Goal: Obtain resource: Obtain resource

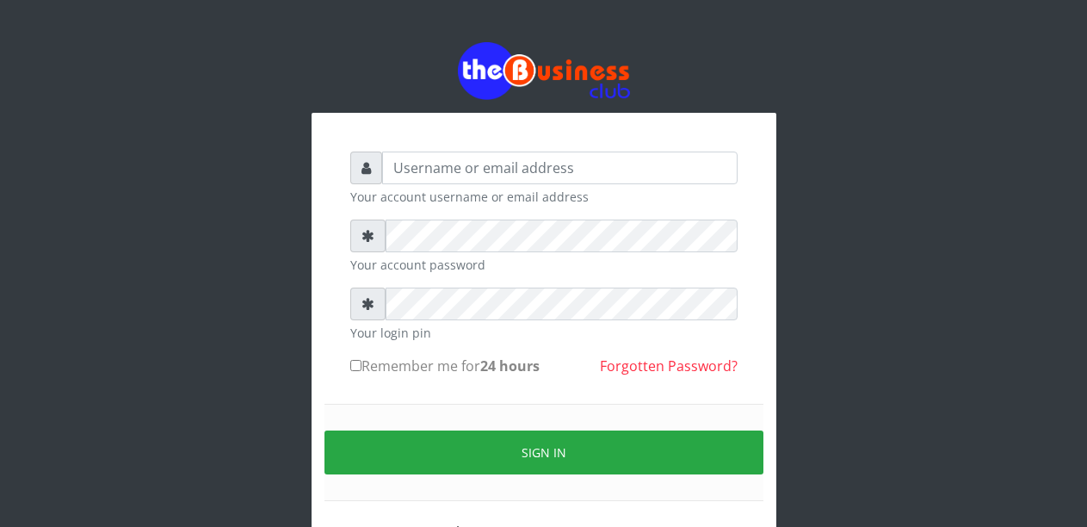
click at [443, 167] on input "text" at bounding box center [559, 167] width 355 height 33
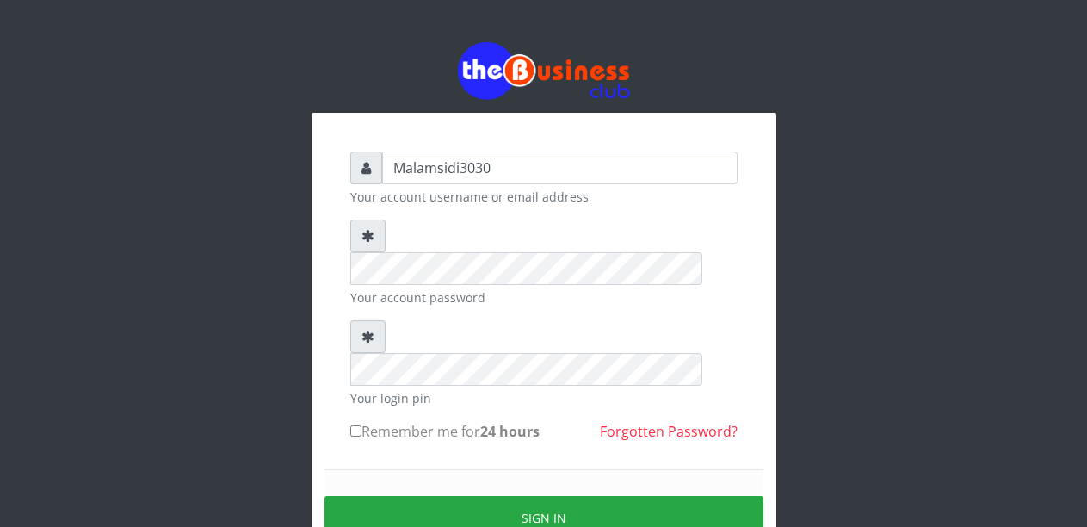
type input "Malamsidi3030"
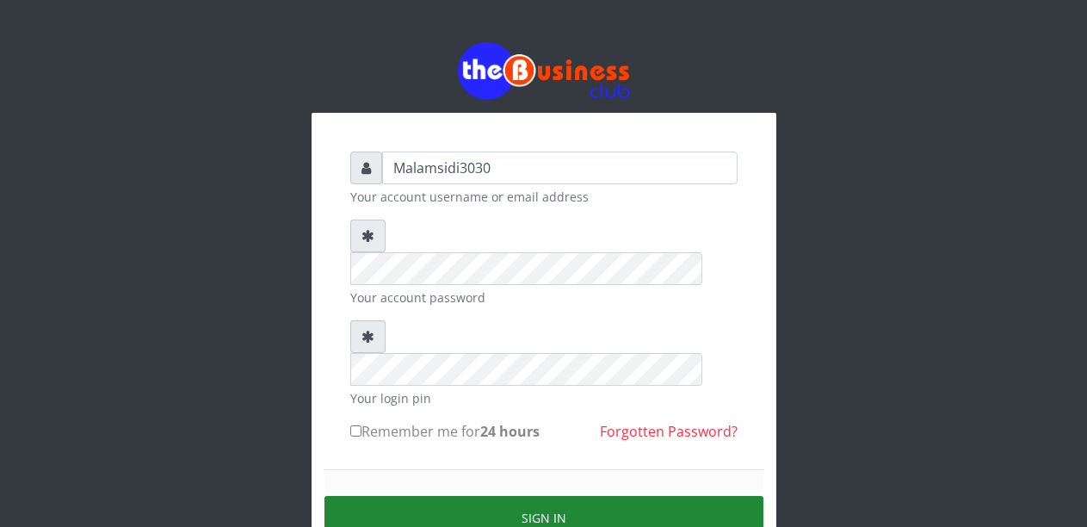
click at [526, 496] on button "Sign in" at bounding box center [543, 518] width 439 height 44
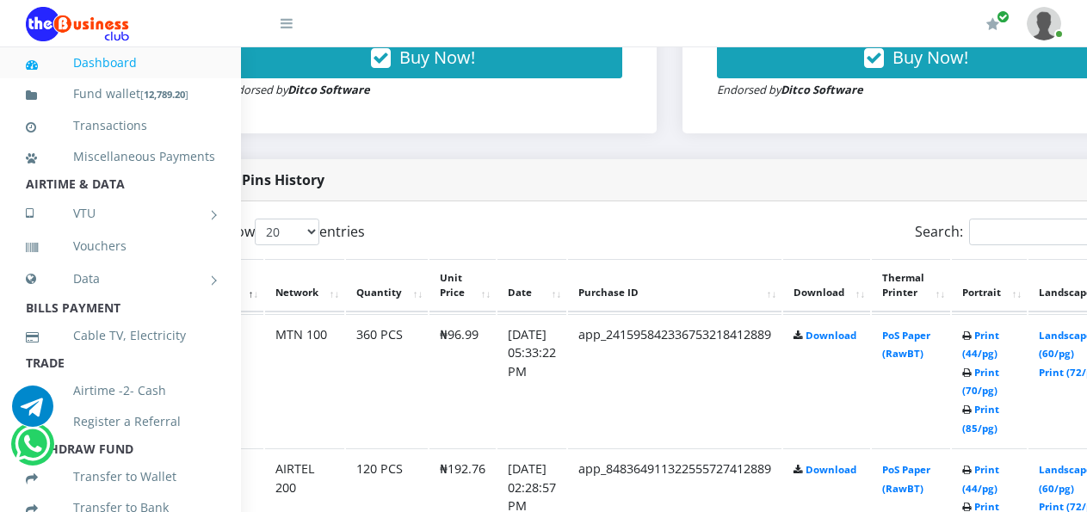
scroll to position [775, 79]
click at [1072, 335] on link "Landscape (60/pg)" at bounding box center [1063, 345] width 53 height 32
click at [991, 336] on link "Print (44/pg)" at bounding box center [978, 345] width 37 height 32
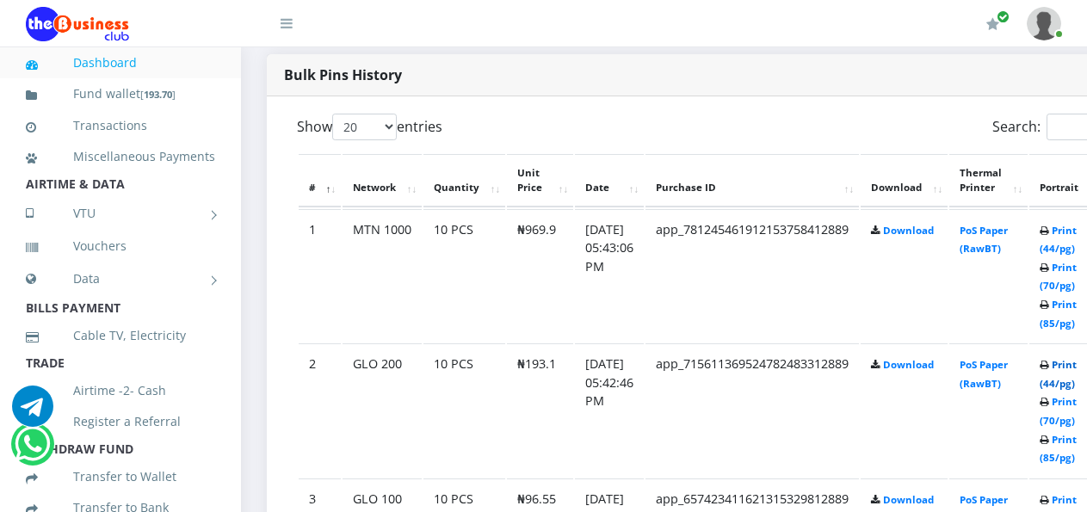
click at [1074, 367] on link "Print (44/pg)" at bounding box center [1058, 374] width 37 height 32
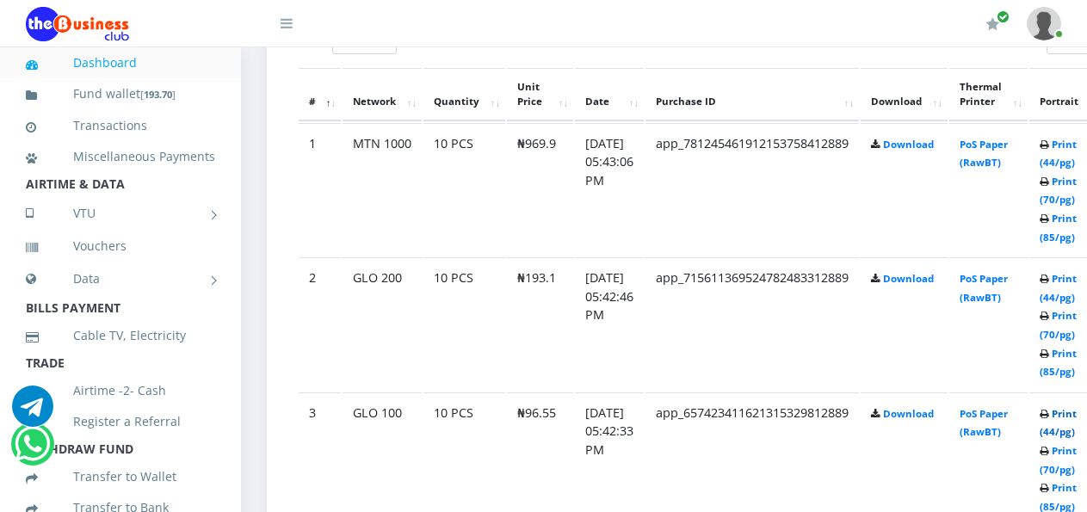
click at [1076, 415] on link "Print (44/pg)" at bounding box center [1058, 423] width 37 height 32
